Goal: Information Seeking & Learning: Learn about a topic

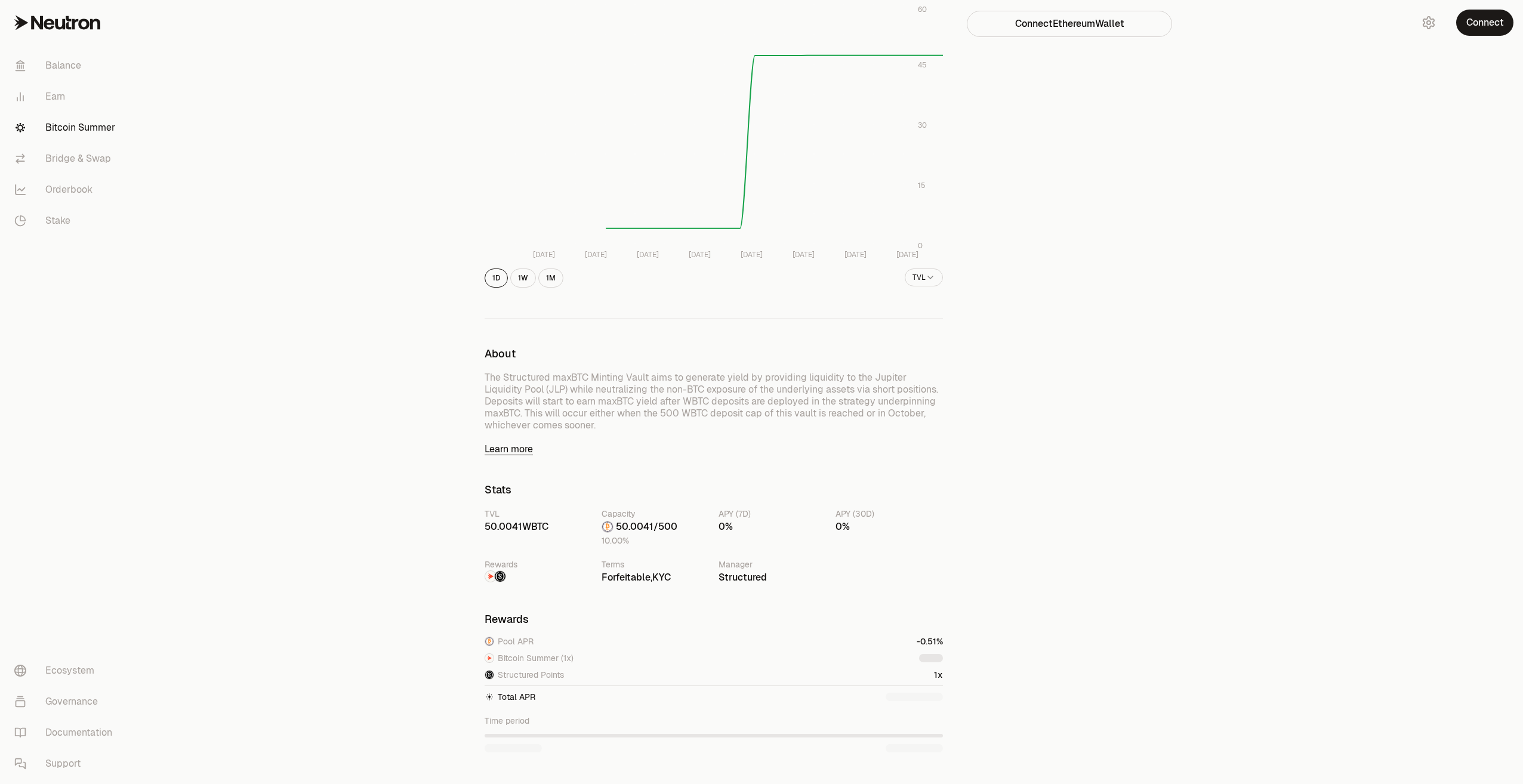
scroll to position [298, 0]
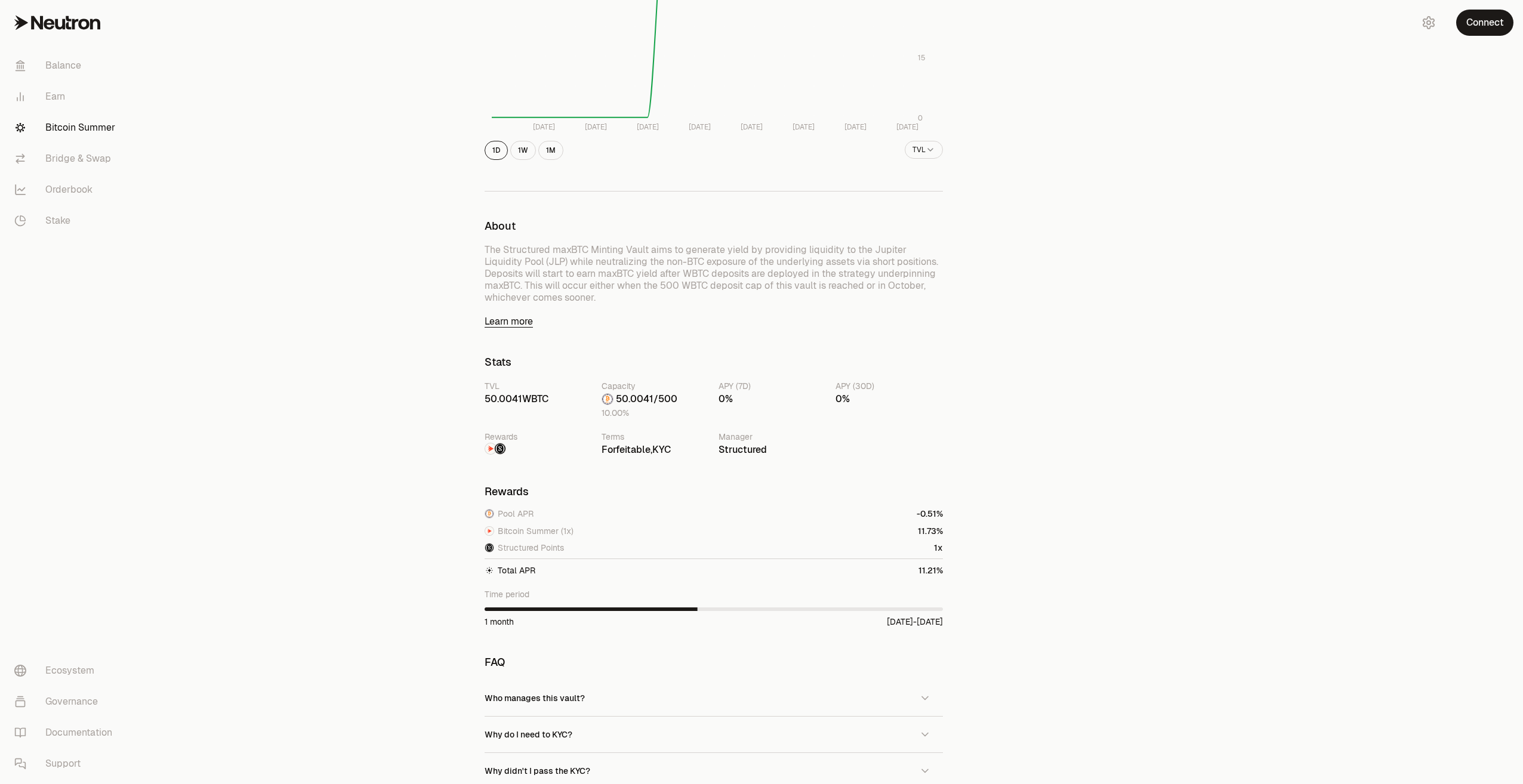
click at [925, 574] on span "1" at bounding box center [924, 570] width 4 height 11
click at [543, 533] on span "Bitcoin Summer (1x)" at bounding box center [536, 531] width 76 height 12
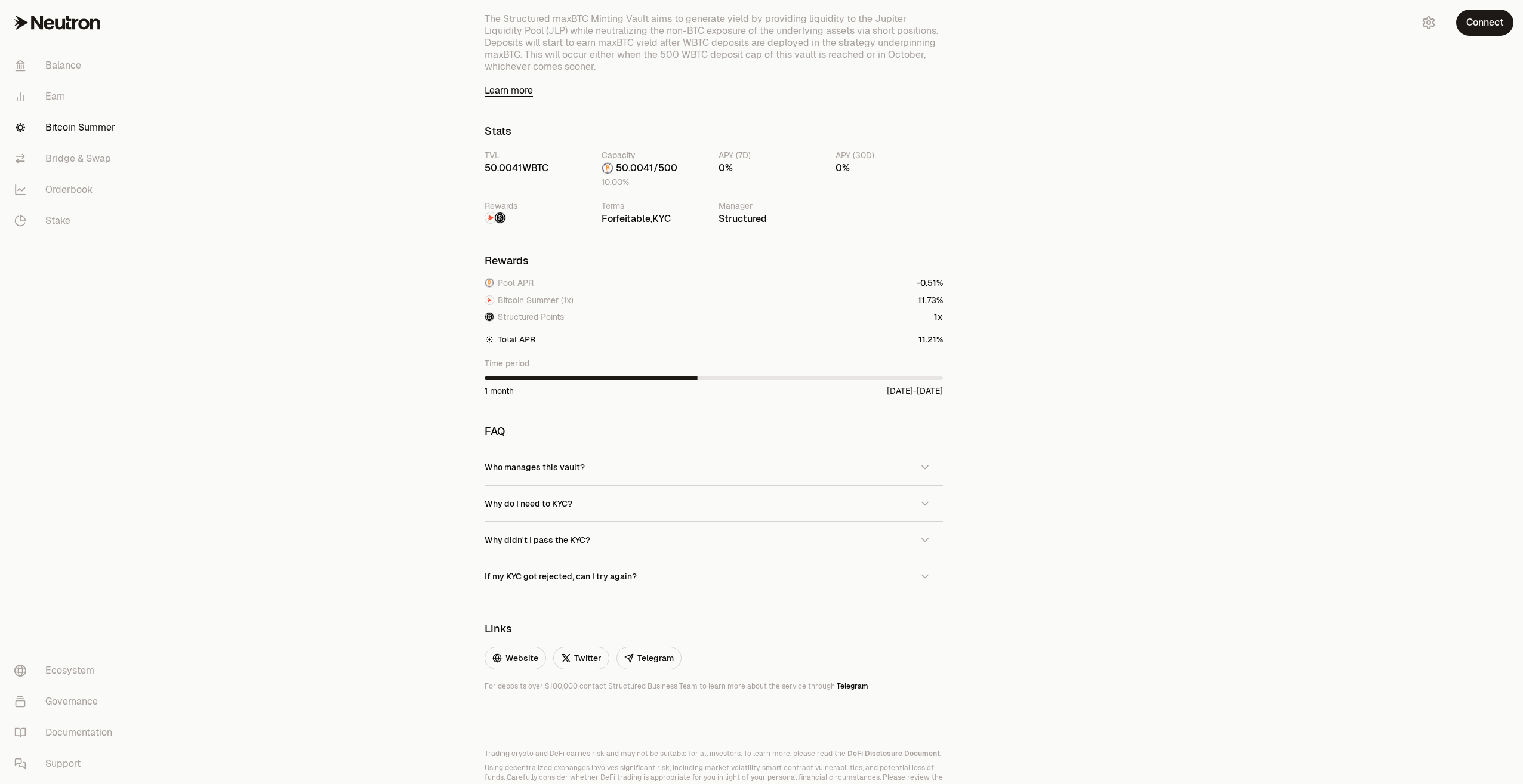
scroll to position [537, 0]
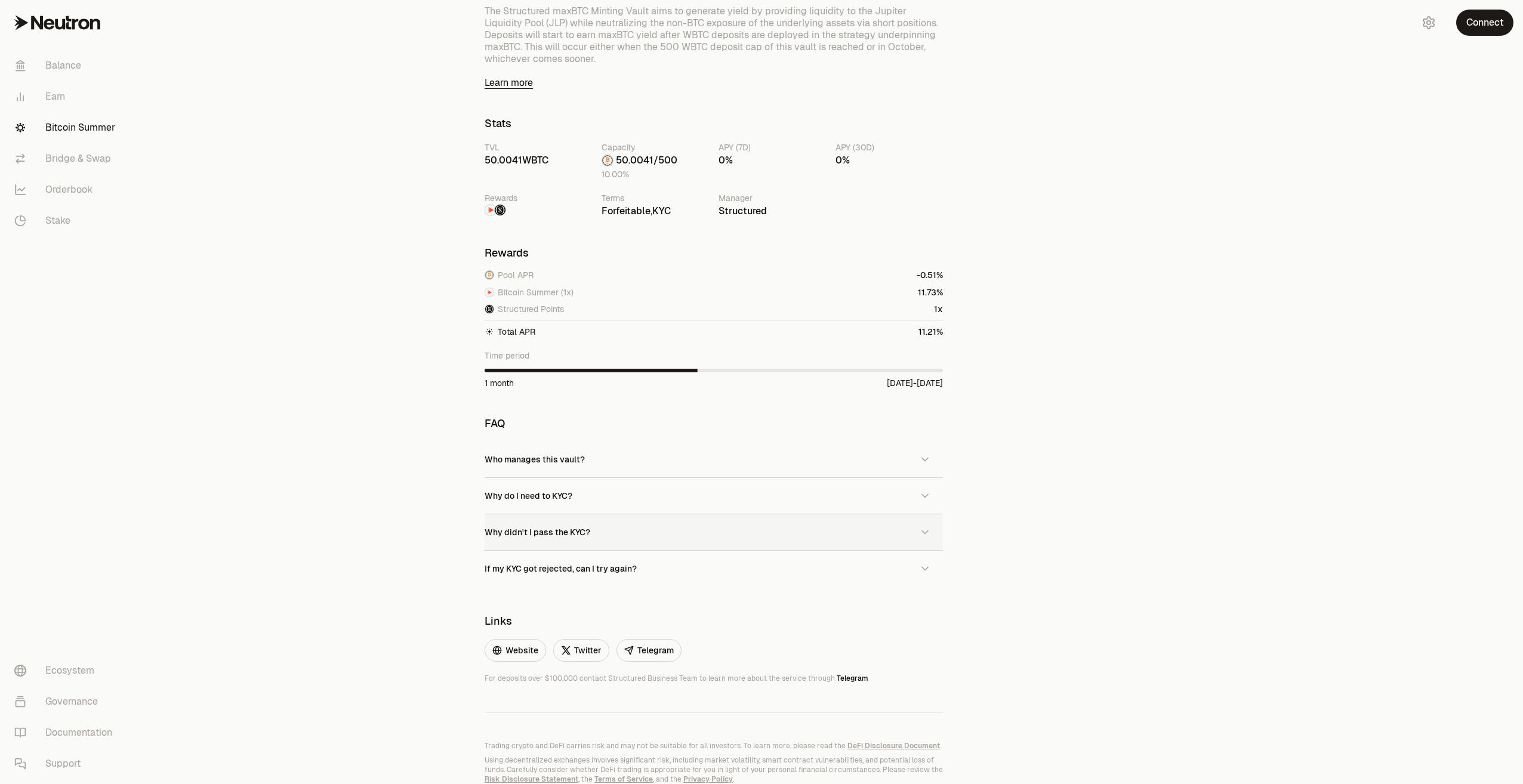
click at [721, 537] on button "Why didn't I pass the KYC?" at bounding box center [713, 532] width 459 height 36
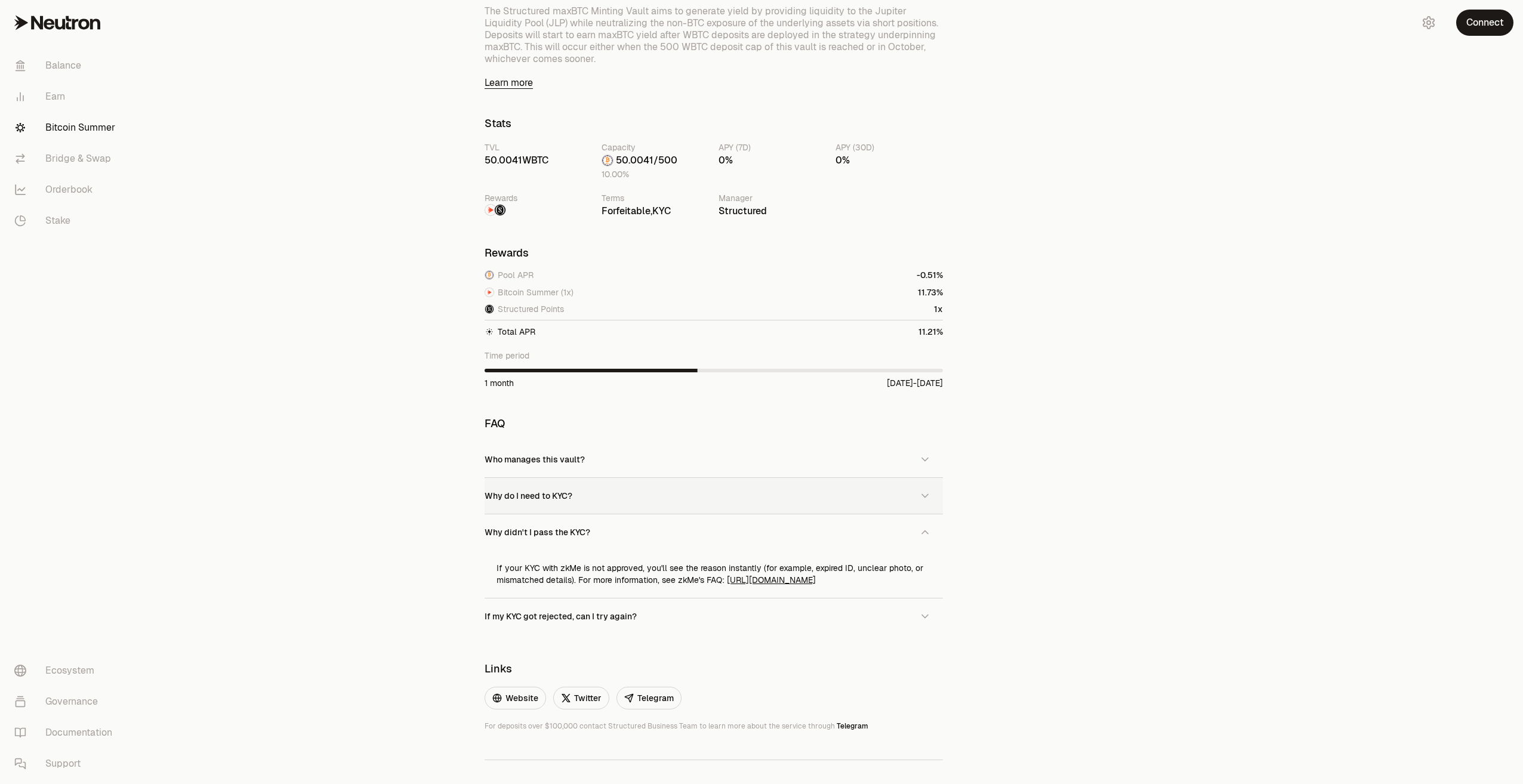
click at [661, 495] on button "Why do I need to KYC?" at bounding box center [713, 495] width 459 height 36
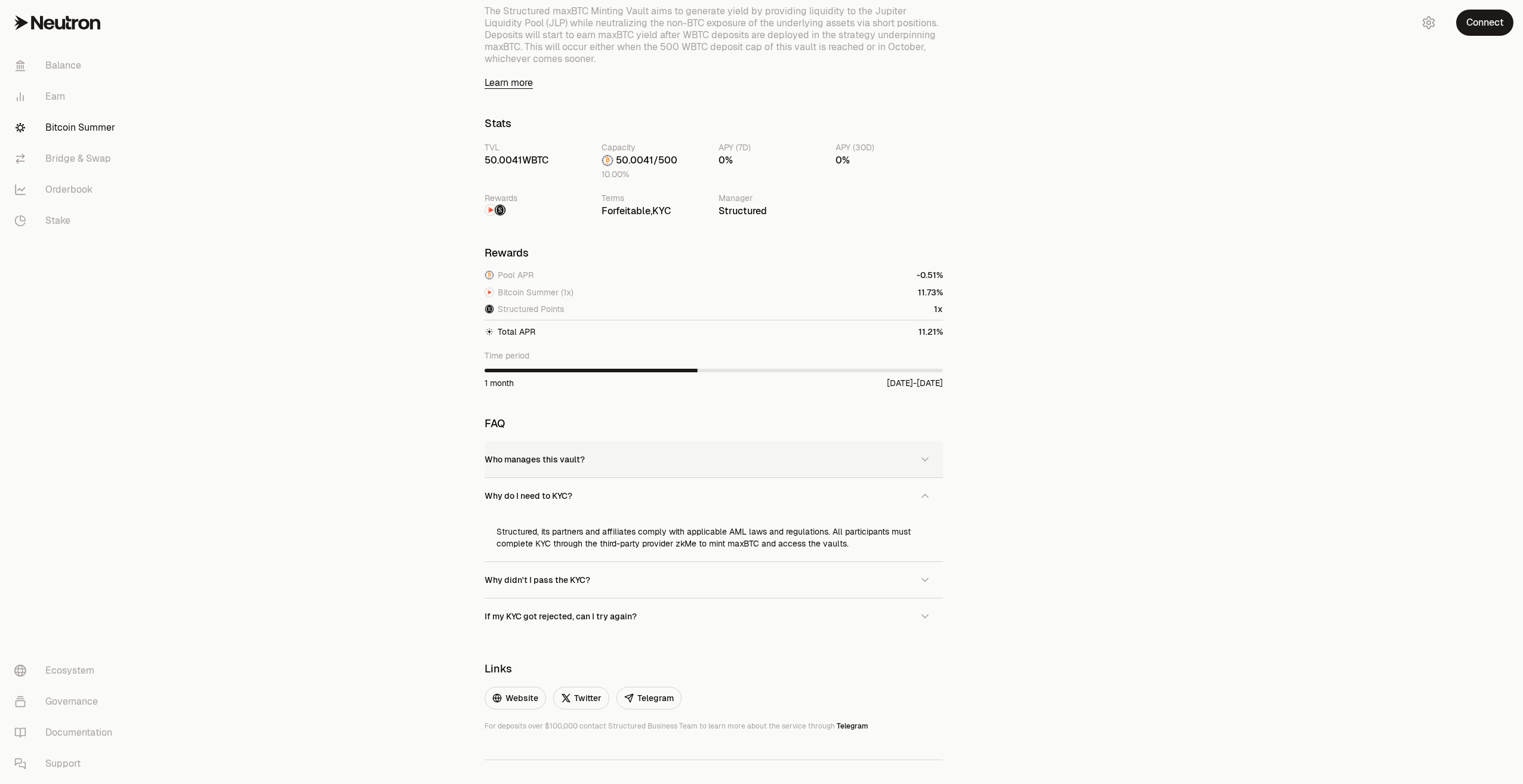
click at [653, 474] on button "Who manages this vault?" at bounding box center [713, 459] width 459 height 36
